Goal: Find specific page/section: Find specific page/section

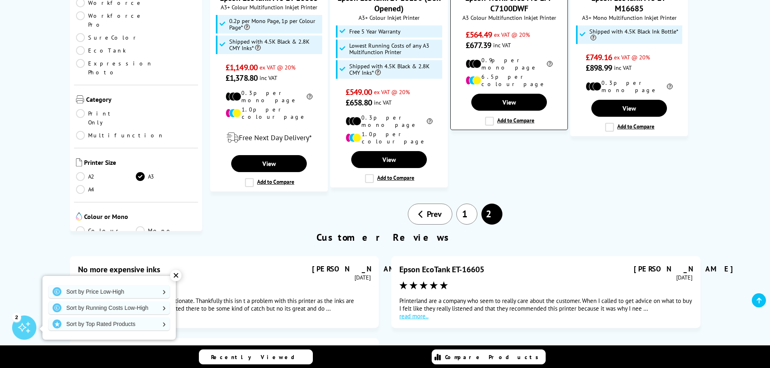
scroll to position [646, 0]
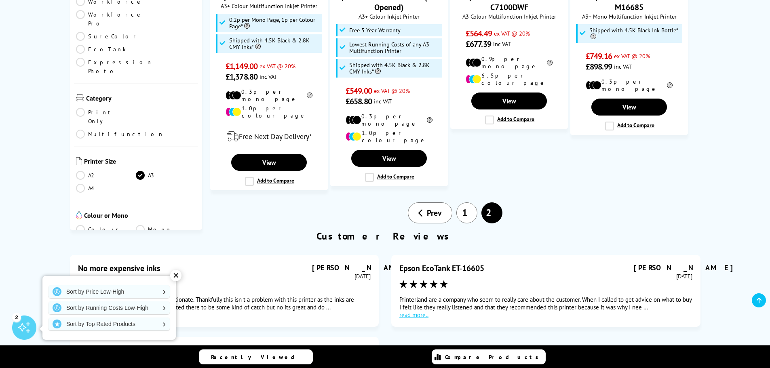
click at [467, 202] on link "1" at bounding box center [466, 212] width 21 height 21
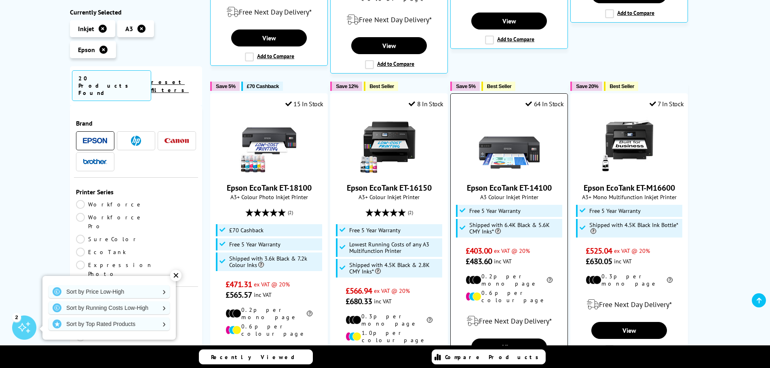
scroll to position [485, 0]
